Goal: Information Seeking & Learning: Learn about a topic

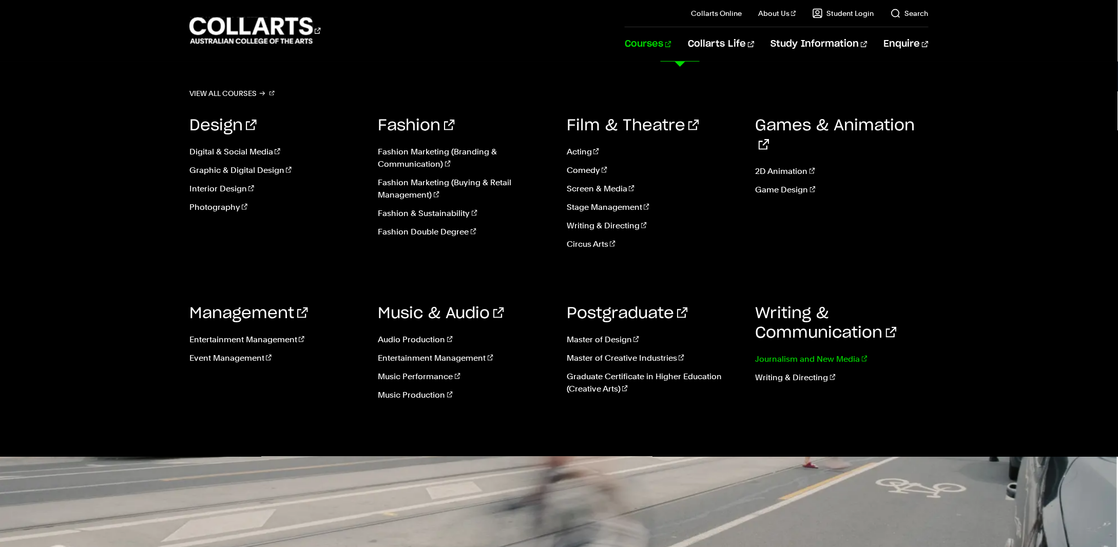
click at [802, 354] on link "Journalism and New Media" at bounding box center [843, 359] width 174 height 12
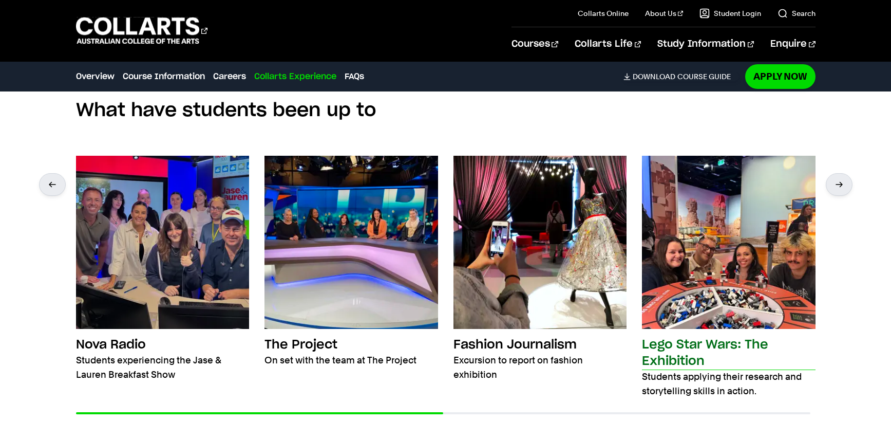
scroll to position [1729, 0]
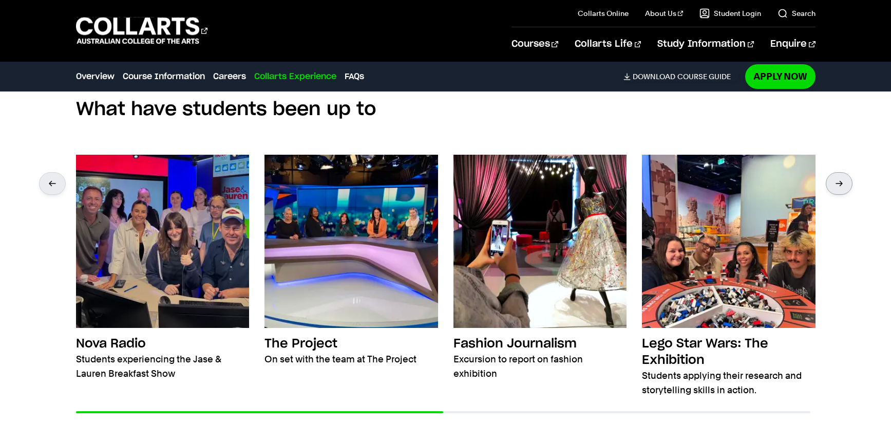
click at [847, 181] on div at bounding box center [839, 183] width 27 height 23
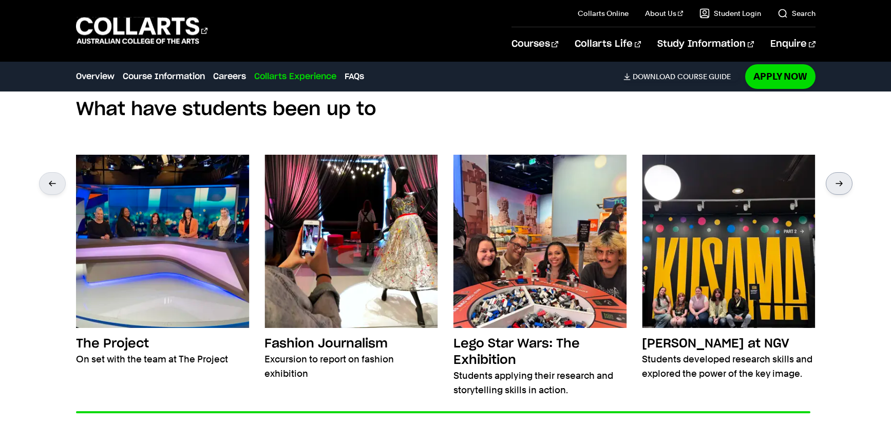
click at [847, 181] on div at bounding box center [839, 183] width 27 height 23
click at [837, 179] on div at bounding box center [839, 183] width 27 height 23
click at [53, 189] on div at bounding box center [52, 183] width 27 height 23
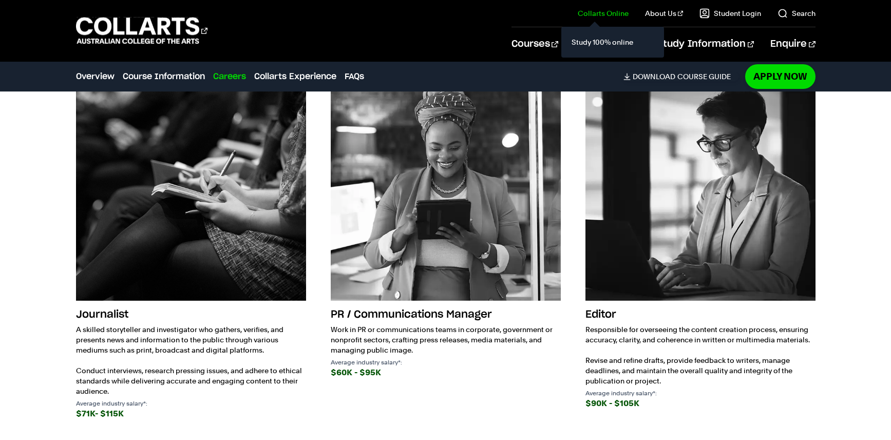
scroll to position [1337, 0]
